Goal: Task Accomplishment & Management: Use online tool/utility

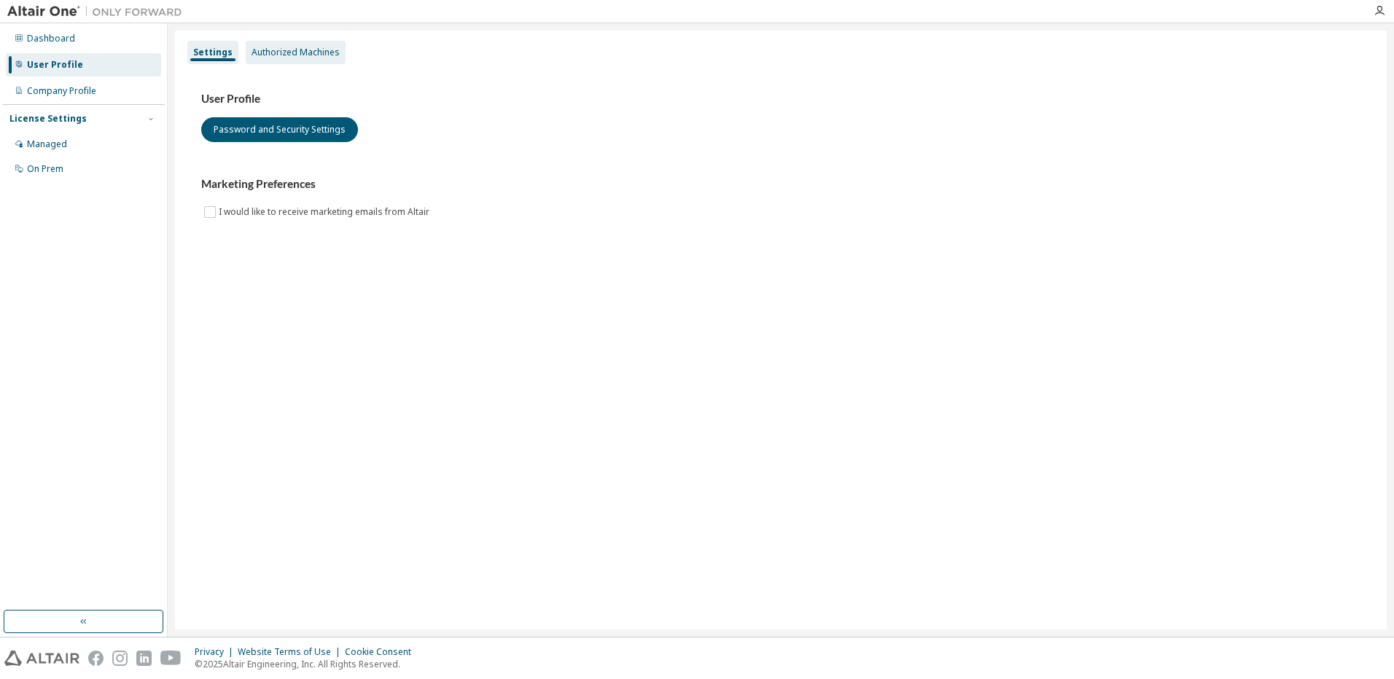
click at [292, 47] on div "Authorized Machines" at bounding box center [296, 53] width 88 height 12
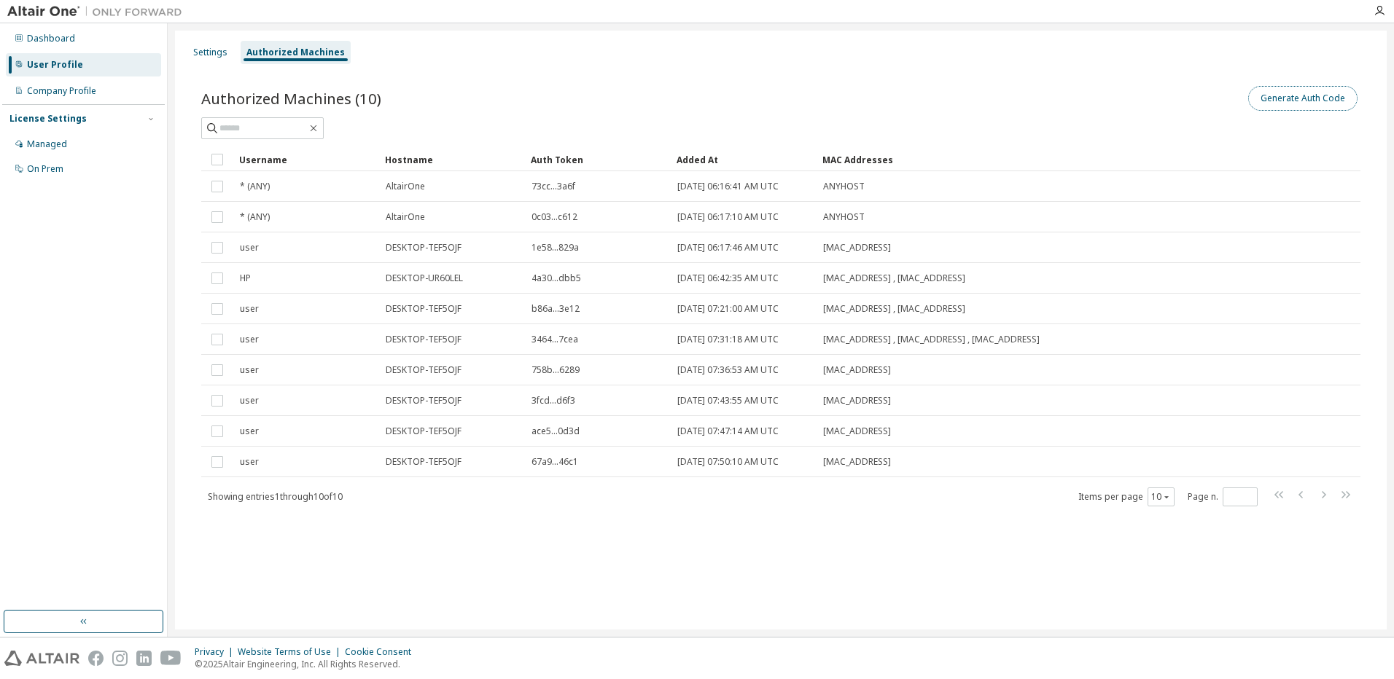
click at [1306, 95] on button "Generate Auth Code" at bounding box center [1302, 98] width 109 height 25
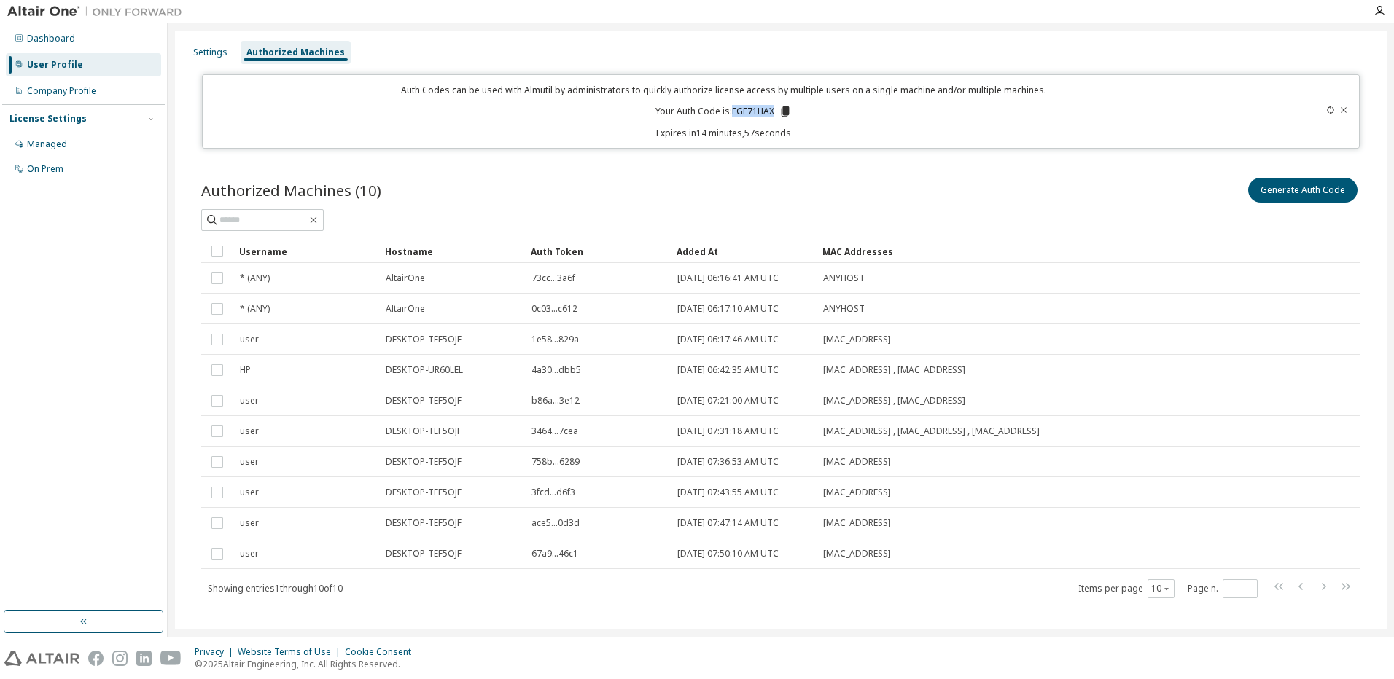
drag, startPoint x: 728, startPoint y: 112, endPoint x: 770, endPoint y: 113, distance: 42.3
click at [770, 113] on p "Your Auth Code is: EGF71HAX" at bounding box center [723, 111] width 136 height 13
drag, startPoint x: 770, startPoint y: 113, endPoint x: 739, endPoint y: 113, distance: 30.6
click at [739, 113] on p "Your Auth Code is: EGF71HAX" at bounding box center [723, 111] width 136 height 13
drag, startPoint x: 728, startPoint y: 112, endPoint x: 774, endPoint y: 112, distance: 46.7
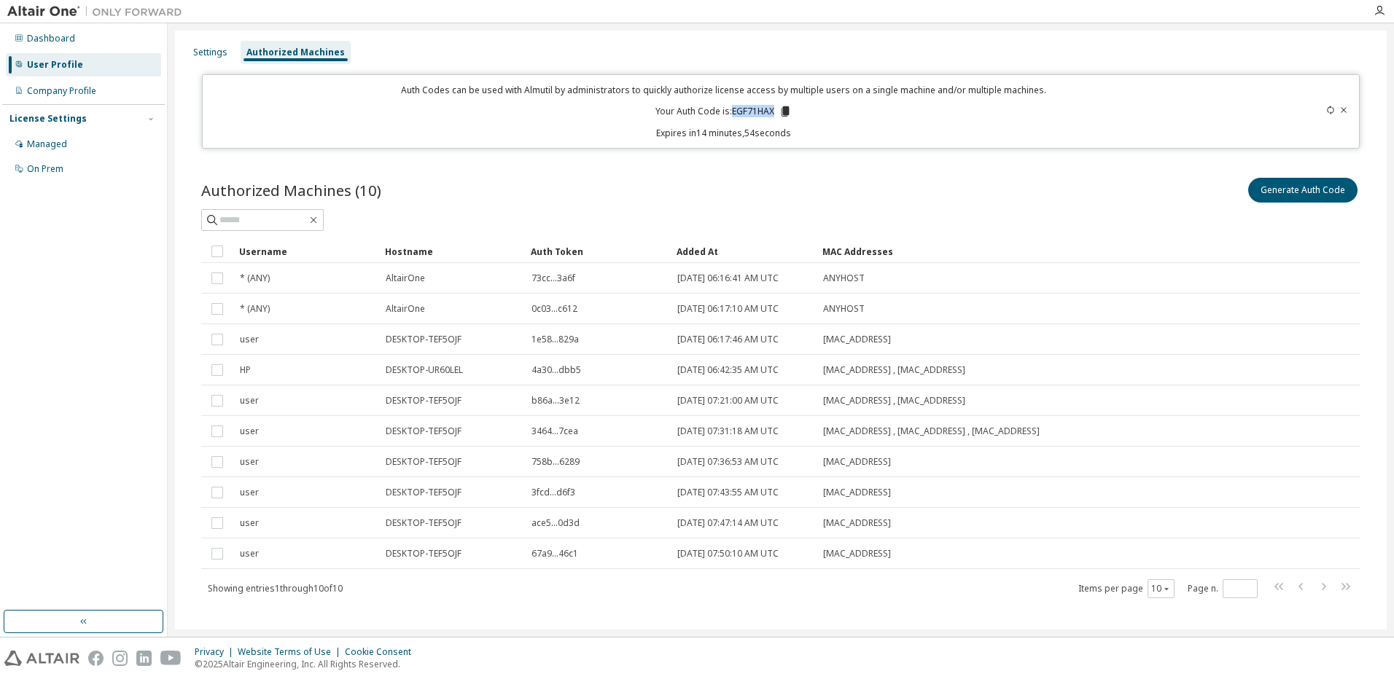
click at [774, 112] on p "Your Auth Code is: EGF71HAX" at bounding box center [723, 111] width 136 height 13
copy p "EGF71HAX"
click at [1376, 12] on icon "button" at bounding box center [1379, 11] width 12 height 12
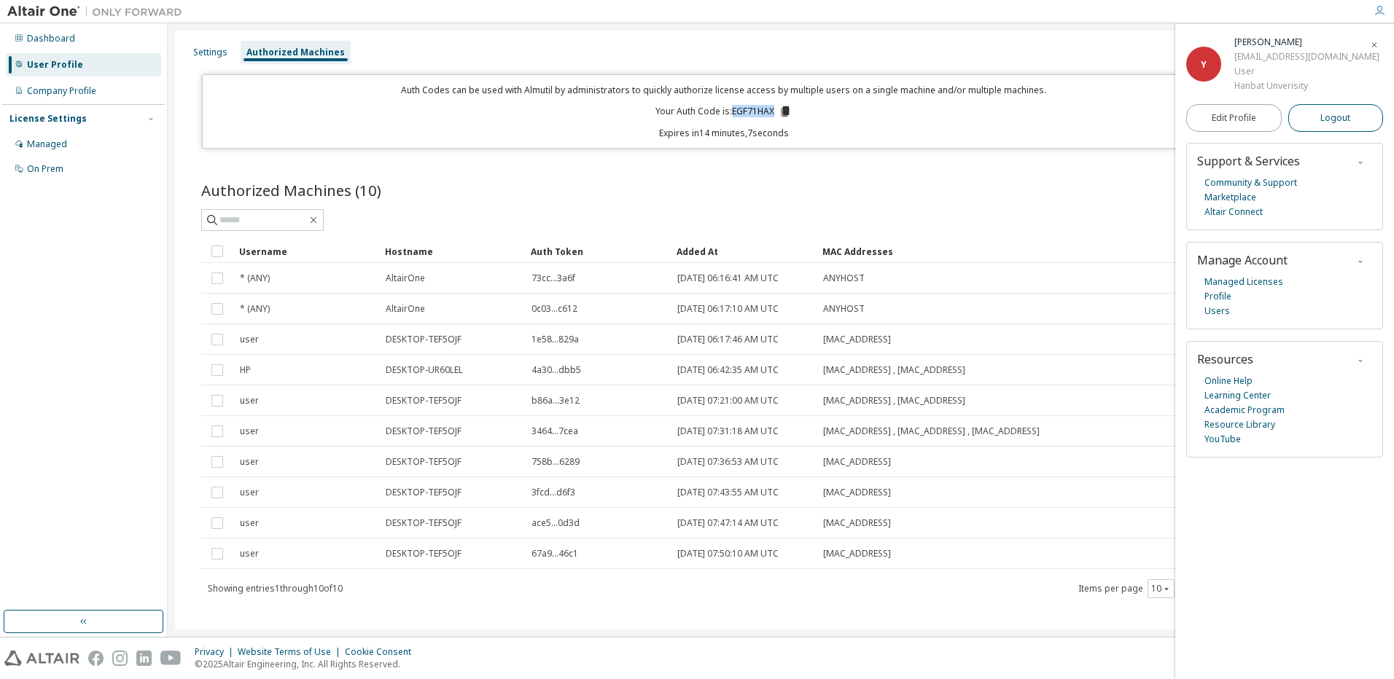
click at [1310, 116] on button "Logout" at bounding box center [1335, 118] width 95 height 28
